Goal: Answer question/provide support: Share knowledge or assist other users

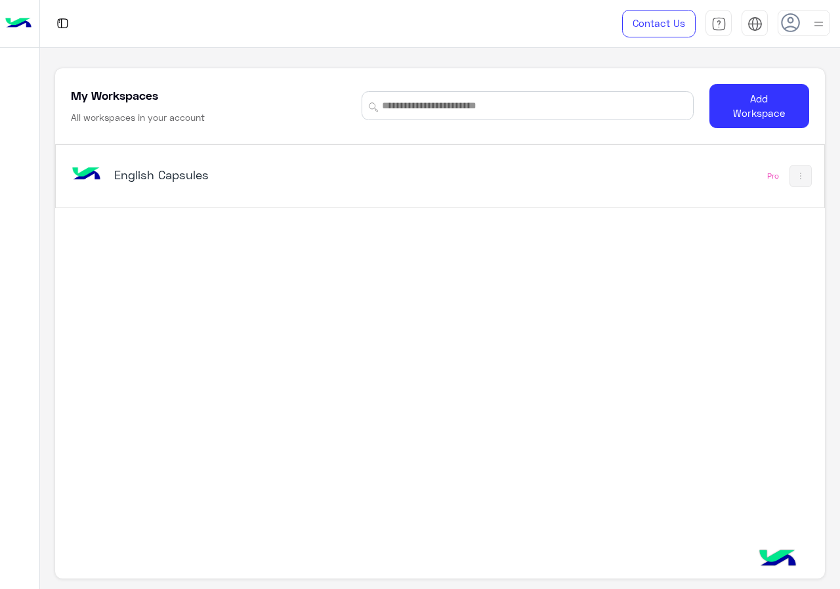
click at [283, 198] on div "English Capsules Pro" at bounding box center [440, 176] width 768 height 62
click at [292, 194] on div "English Capsules" at bounding box center [291, 176] width 446 height 38
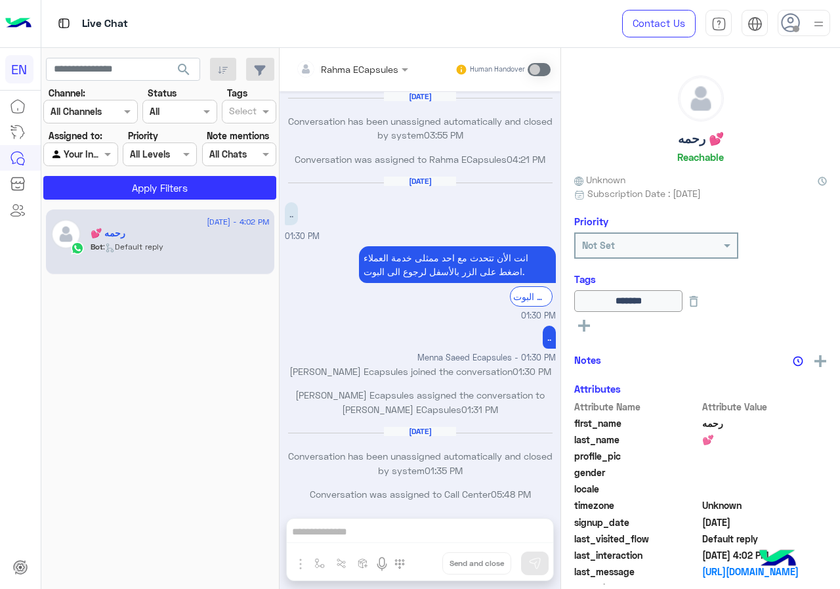
scroll to position [627, 0]
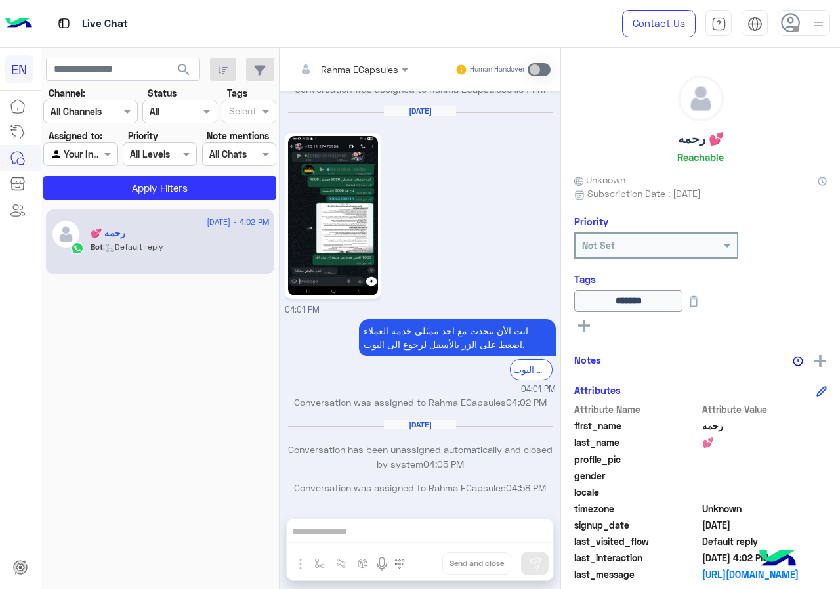
click at [77, 169] on section "Channel: Channel All Channels Status Channel All Tags Select Assigned to: Agent…" at bounding box center [160, 143] width 218 height 114
click at [88, 152] on div at bounding box center [80, 153] width 73 height 15
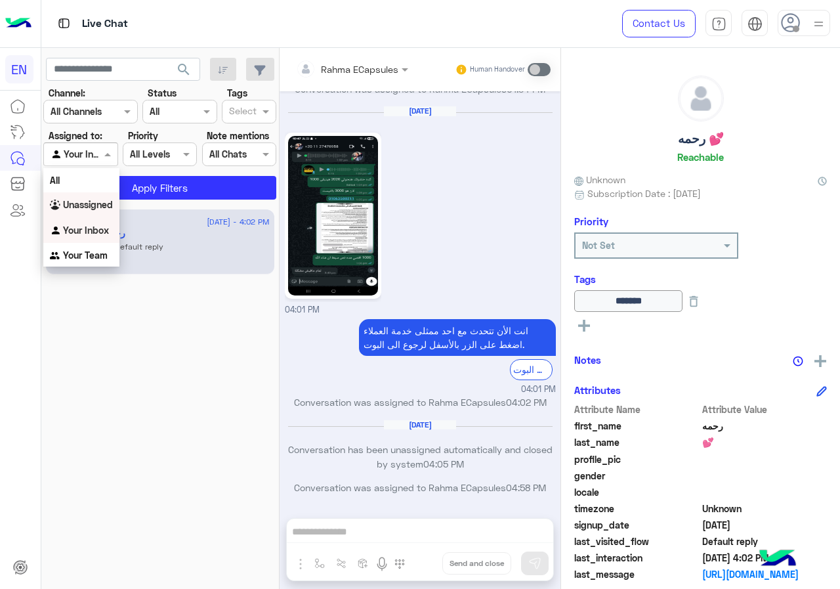
click at [88, 207] on b "Unassigned" at bounding box center [88, 204] width 50 height 11
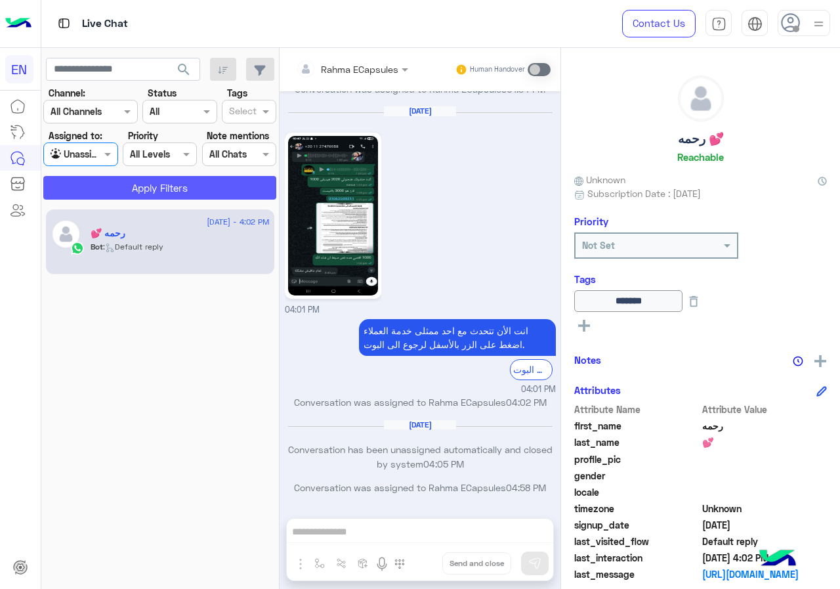
click at [98, 184] on button "Apply Filters" at bounding box center [159, 188] width 233 height 24
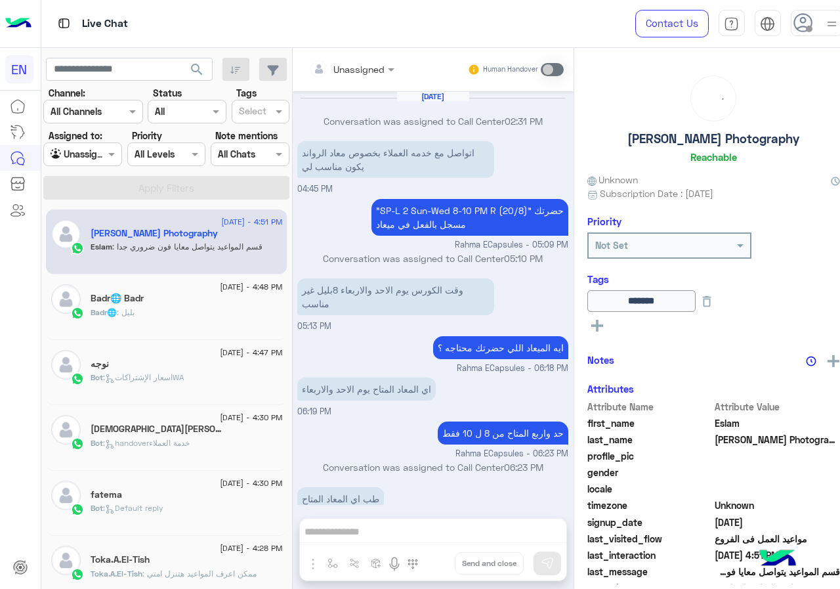
scroll to position [542, 0]
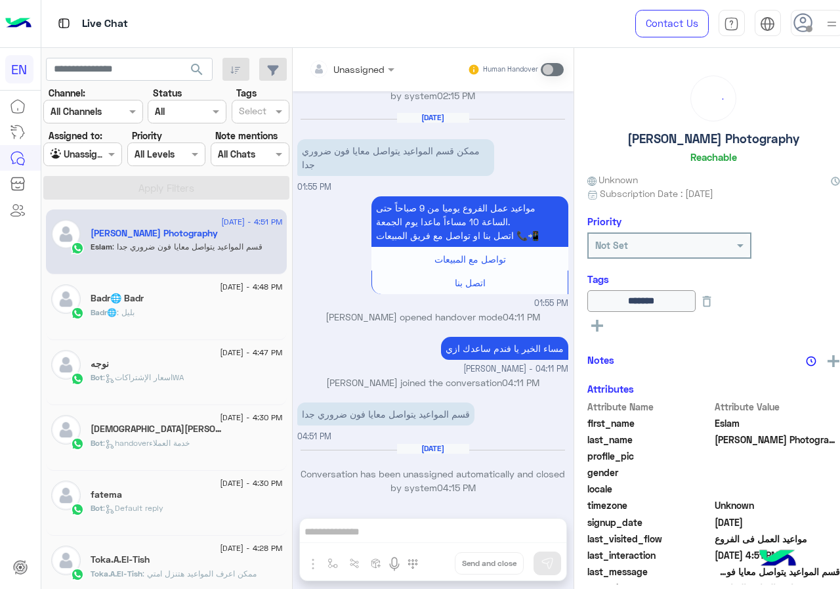
click at [370, 539] on div "Unassigned Human Handover [DATE] Conversation was assigned to Call Center 02:31…" at bounding box center [433, 321] width 281 height 546
click at [542, 70] on span at bounding box center [552, 69] width 23 height 13
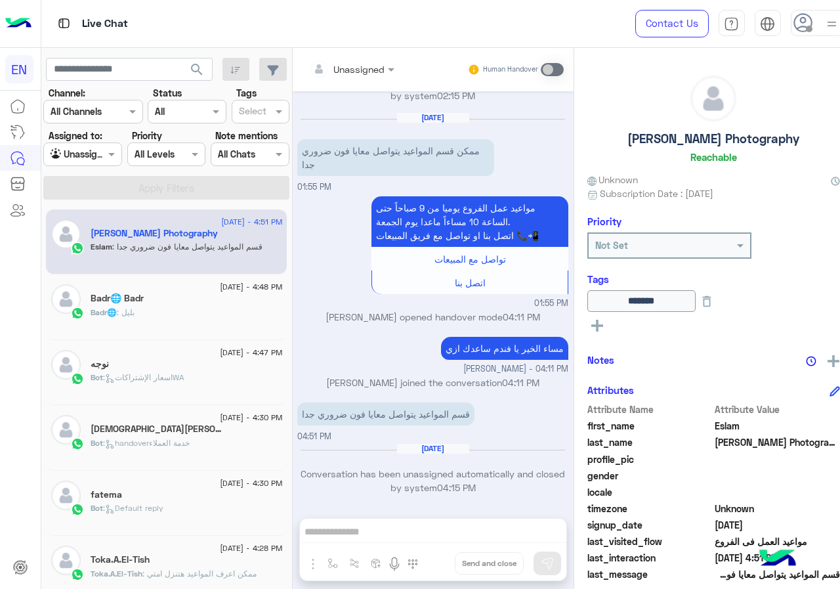
click at [142, 362] on div "نوجه" at bounding box center [187, 365] width 192 height 14
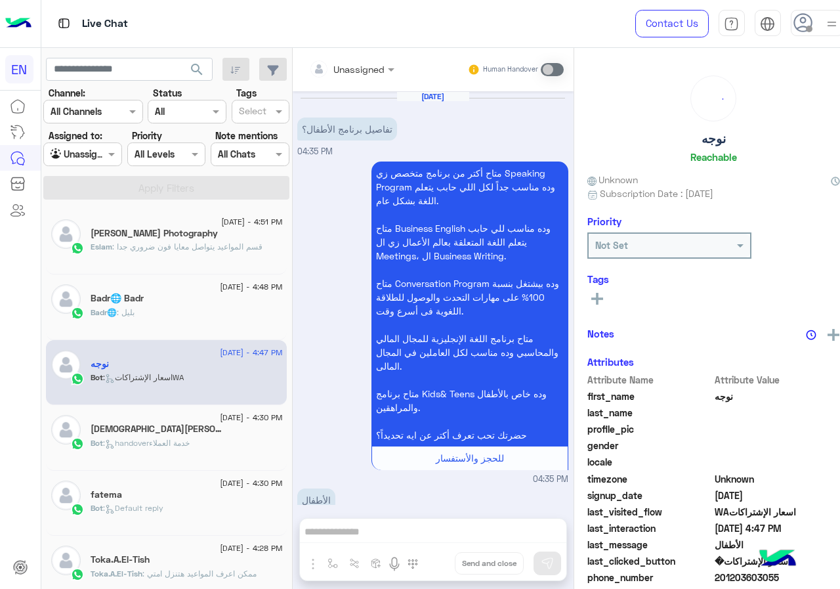
scroll to position [1060, 0]
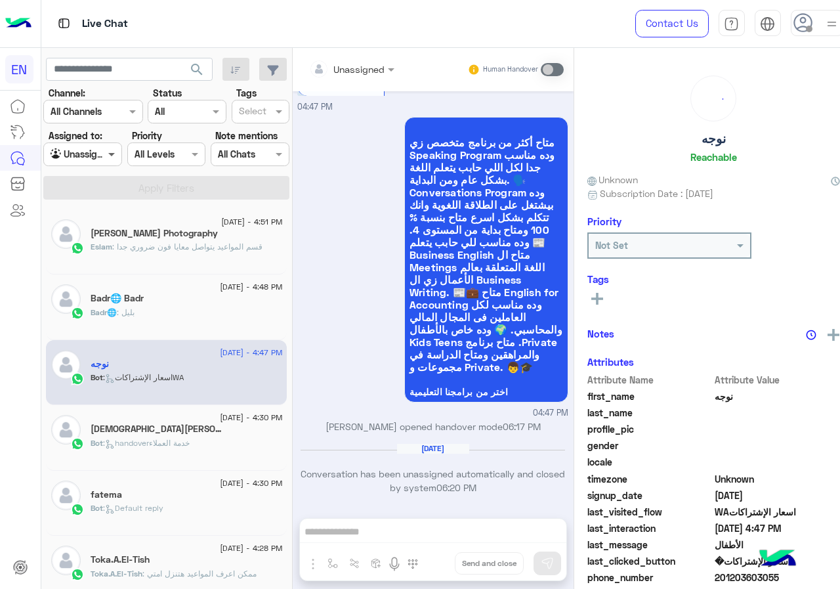
click at [105, 160] on span at bounding box center [113, 154] width 16 height 14
